Goal: Task Accomplishment & Management: Complete application form

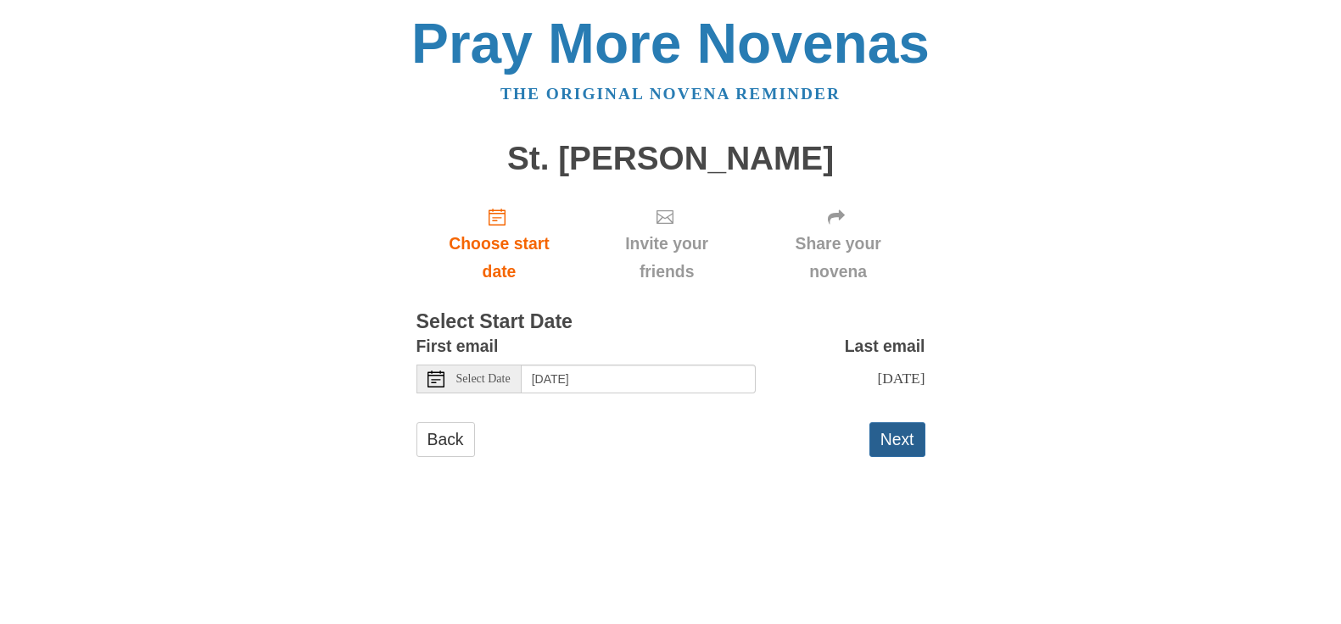
click at [895, 457] on button "Next" at bounding box center [897, 439] width 56 height 35
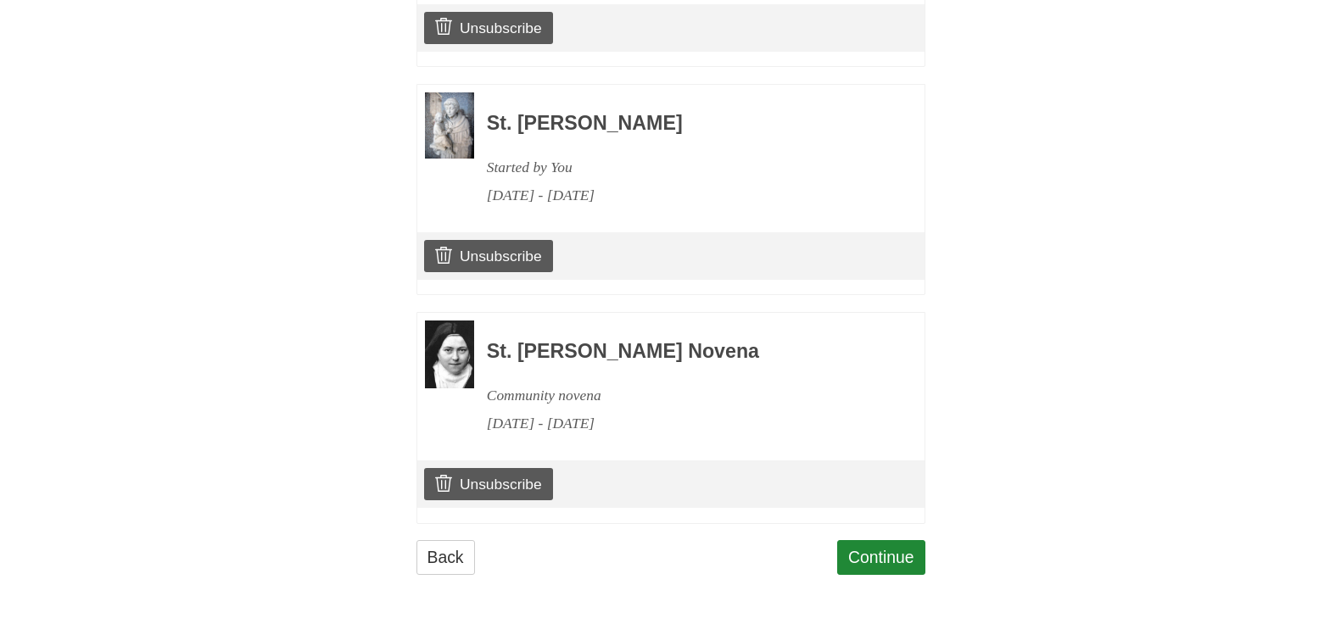
scroll to position [1357, 0]
click at [860, 575] on link "Continue" at bounding box center [881, 557] width 88 height 35
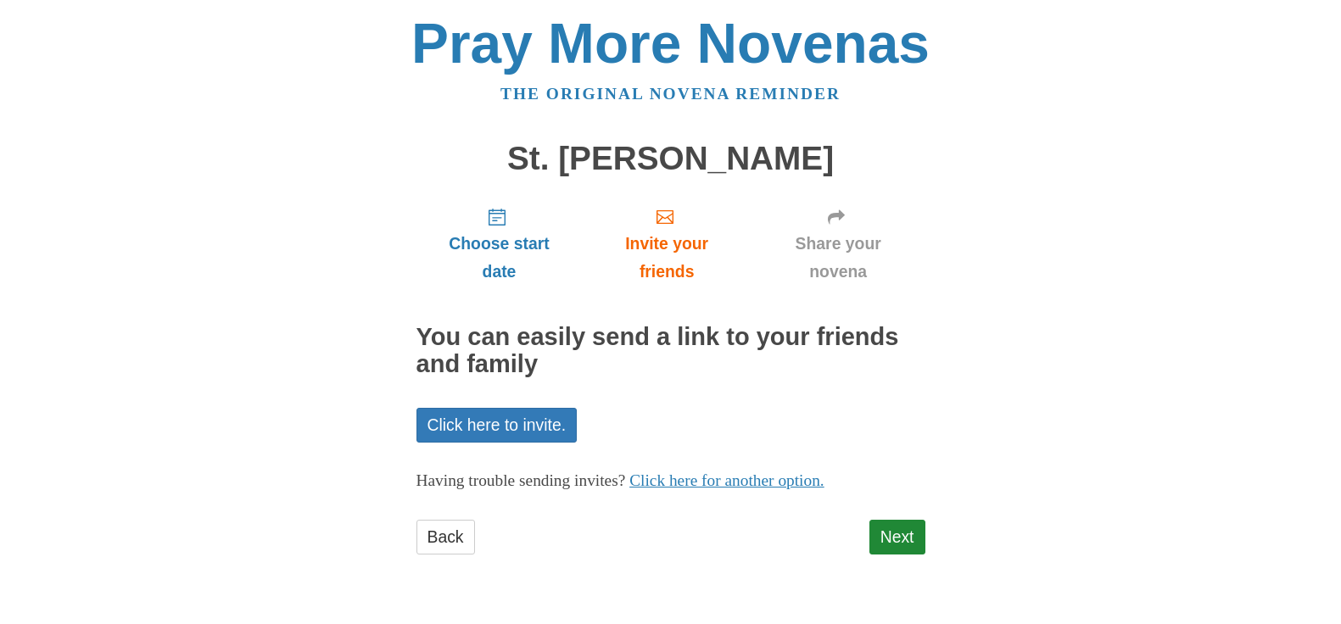
scroll to position [155, 0]
click at [889, 533] on link "Next" at bounding box center [897, 537] width 56 height 35
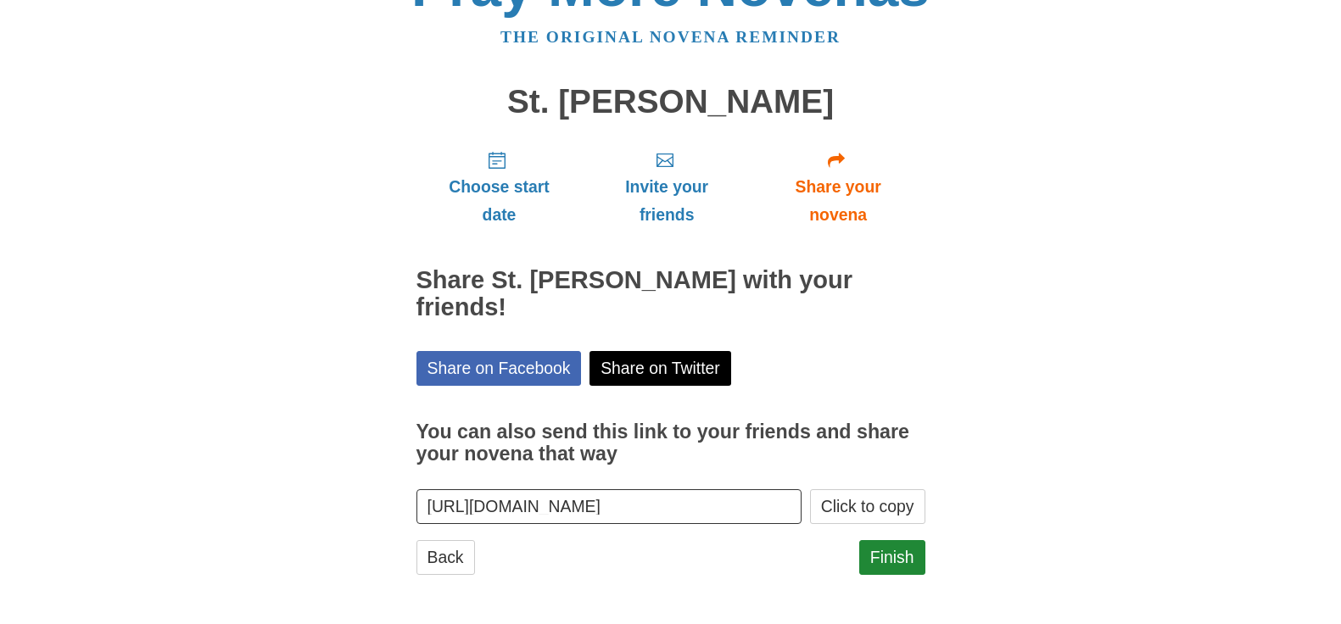
scroll to position [213, 0]
click at [888, 544] on link "Finish" at bounding box center [892, 557] width 66 height 35
